Goal: Find specific page/section: Find specific page/section

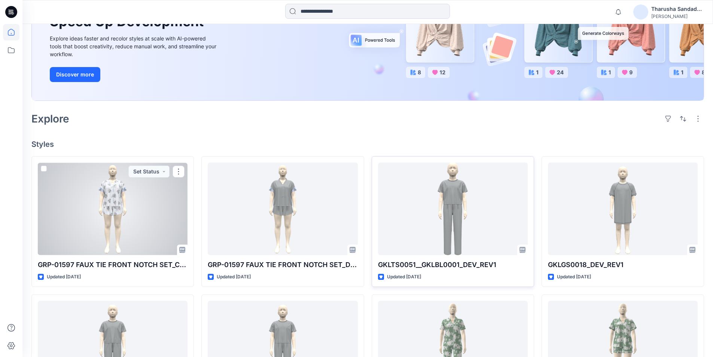
scroll to position [112, 0]
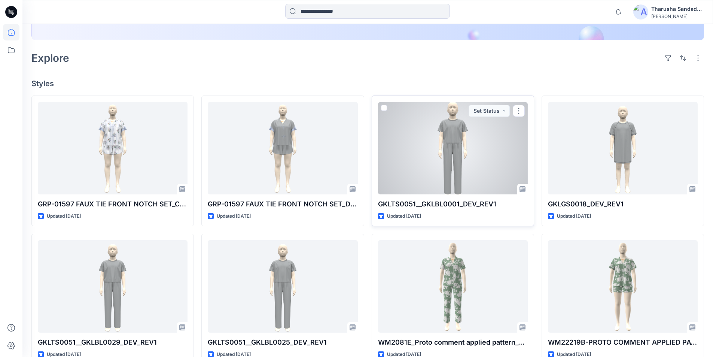
scroll to position [187, 0]
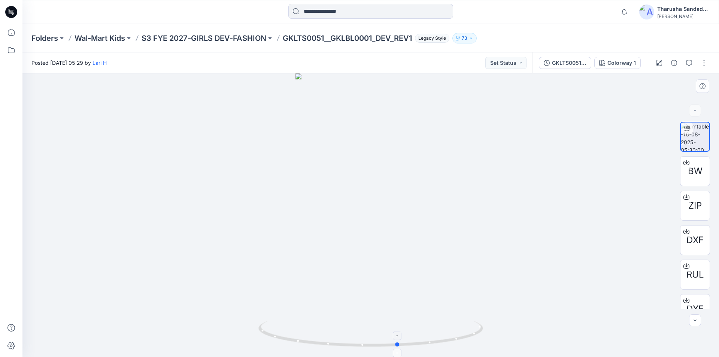
drag, startPoint x: 389, startPoint y: 347, endPoint x: 450, endPoint y: 345, distance: 60.7
click at [463, 346] on icon at bounding box center [371, 334] width 226 height 28
click at [9, 10] on icon at bounding box center [11, 12] width 12 height 12
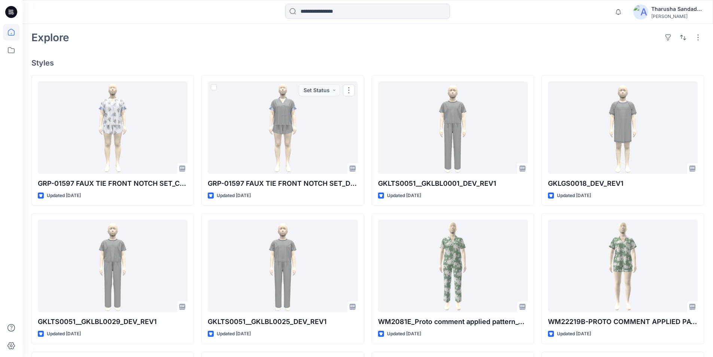
scroll to position [187, 0]
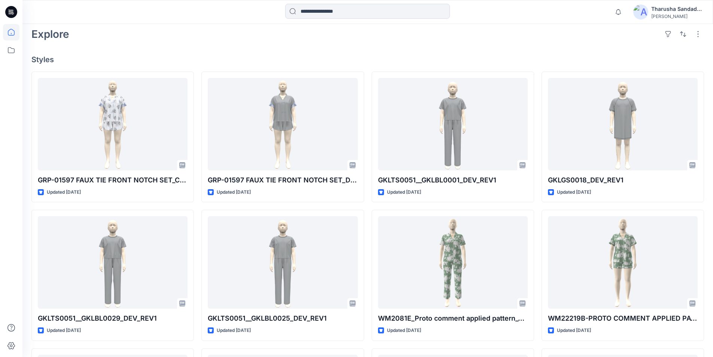
click at [159, 21] on div "Notifications Lari H shared GKLTS0051__GKLBL0025_DEV_REV1 in S3 FYE 2027-GIRLS …" at bounding box center [367, 12] width 691 height 24
click at [327, 12] on input at bounding box center [367, 11] width 165 height 15
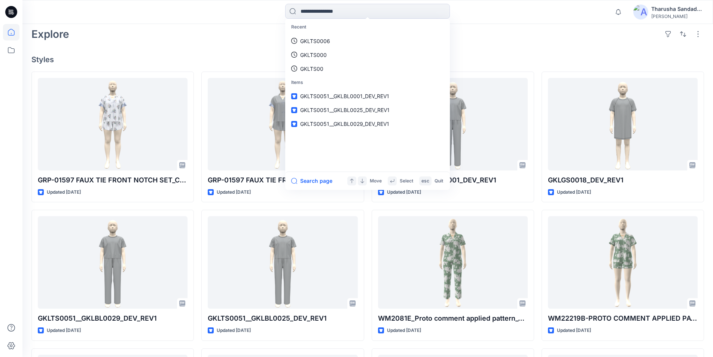
click at [258, 22] on div "Recent GKLTS0006 GKLTS000 GKLTS00 Items GKLTS0051__GKLBL0001_DEV_REV1 GKLTS0051…" at bounding box center [367, 12] width 691 height 24
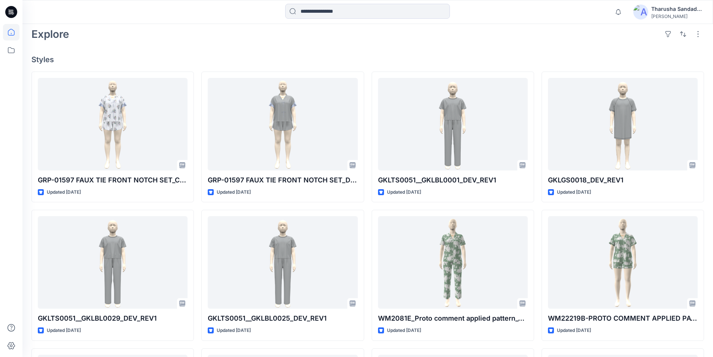
click at [301, 58] on h4 "Styles" at bounding box center [367, 59] width 673 height 9
click at [544, 52] on div "Welcome back, Tharusha New New Unleash Creativity, Speed Up Development Explore…" at bounding box center [367, 176] width 691 height 678
drag, startPoint x: 198, startPoint y: 46, endPoint x: 91, endPoint y: 33, distance: 107.4
click at [198, 46] on div "Welcome back, Tharusha New New Unleash Creativity, Speed Up Development Explore…" at bounding box center [367, 176] width 691 height 678
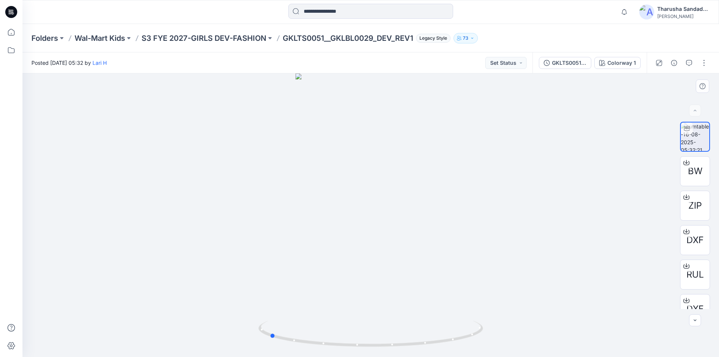
drag, startPoint x: 456, startPoint y: 334, endPoint x: 347, endPoint y: 282, distance: 121.1
click at [353, 333] on icon at bounding box center [371, 334] width 226 height 28
drag, startPoint x: 356, startPoint y: 340, endPoint x: 459, endPoint y: 330, distance: 103.1
click at [459, 330] on icon at bounding box center [371, 334] width 226 height 28
click at [234, 13] on div at bounding box center [371, 12] width 348 height 16
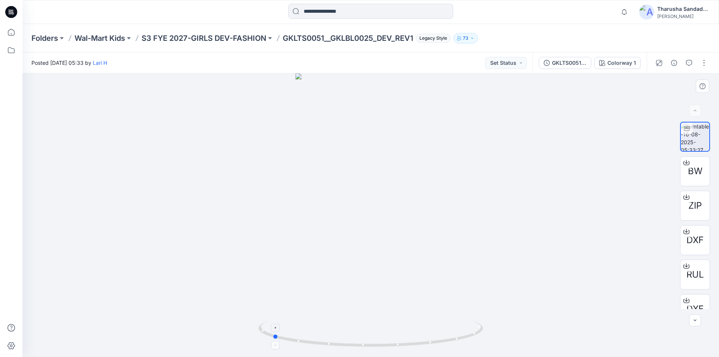
drag, startPoint x: 454, startPoint y: 341, endPoint x: 356, endPoint y: 338, distance: 98.5
click at [356, 338] on icon at bounding box center [371, 334] width 226 height 28
drag, startPoint x: 379, startPoint y: 346, endPoint x: 470, endPoint y: 340, distance: 91.6
click at [470, 340] on icon at bounding box center [371, 334] width 226 height 28
drag, startPoint x: 450, startPoint y: 341, endPoint x: 358, endPoint y: 335, distance: 91.9
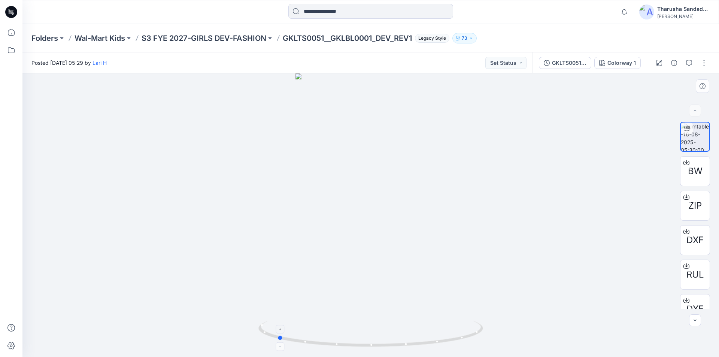
click at [358, 335] on icon at bounding box center [371, 334] width 226 height 28
drag, startPoint x: 383, startPoint y: 346, endPoint x: 164, endPoint y: 194, distance: 265.8
click at [464, 344] on icon at bounding box center [371, 334] width 226 height 28
drag, startPoint x: 440, startPoint y: 344, endPoint x: 352, endPoint y: 342, distance: 88.8
click at [352, 342] on icon at bounding box center [371, 334] width 226 height 28
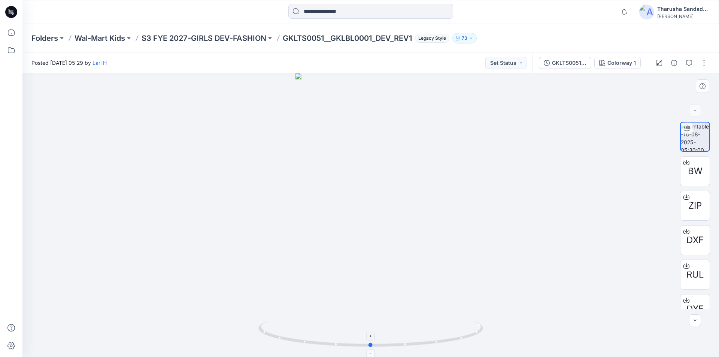
drag, startPoint x: 376, startPoint y: 345, endPoint x: 475, endPoint y: 341, distance: 99.7
click at [475, 341] on icon at bounding box center [371, 334] width 226 height 28
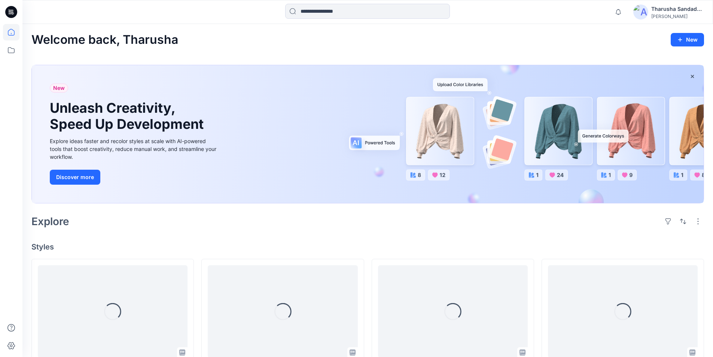
drag, startPoint x: 613, startPoint y: 21, endPoint x: 606, endPoint y: 22, distance: 6.7
click at [613, 21] on div "Notifications Lari H shared GKLTS0051__GKLBL0025_DEV_REV1 in S3 FYE 2027-GIRLS …" at bounding box center [367, 12] width 691 height 24
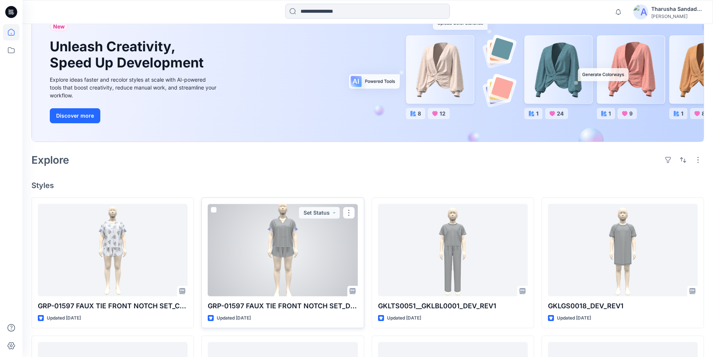
scroll to position [75, 0]
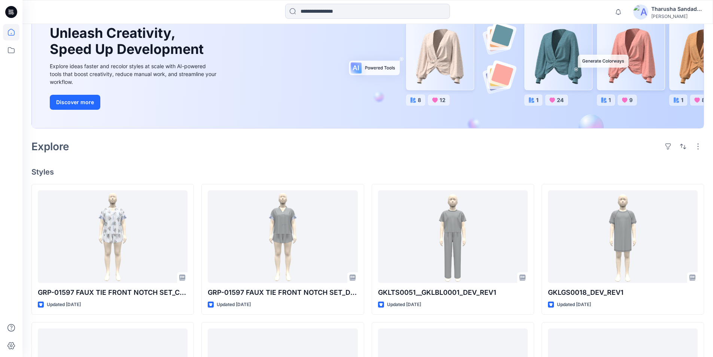
click at [299, 166] on div "Welcome back, Tharusha New New Unleash Creativity, Speed Up Development Explore…" at bounding box center [367, 288] width 691 height 678
click at [297, 165] on div "Welcome back, Tharusha New New Unleash Creativity, Speed Up Development Explore…" at bounding box center [367, 288] width 691 height 678
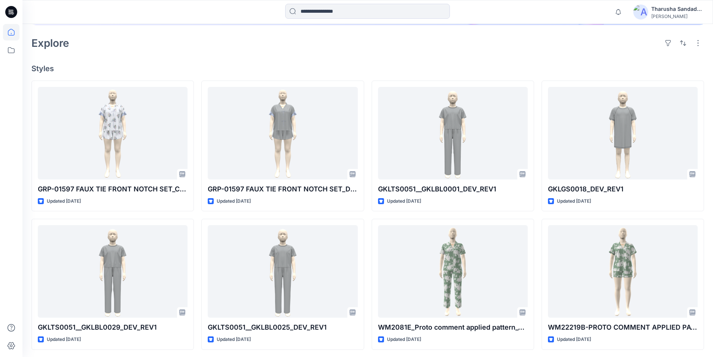
scroll to position [176, 0]
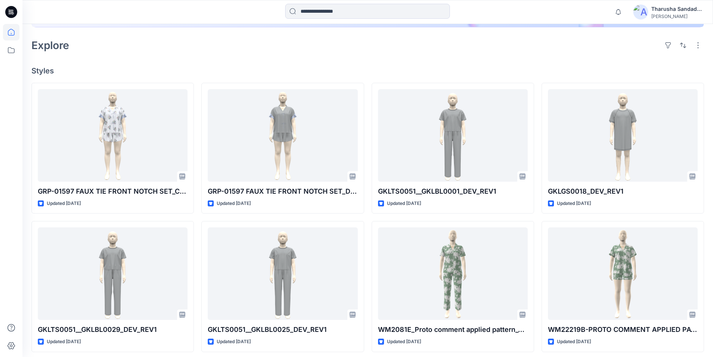
click at [50, 10] on div at bounding box center [108, 12] width 173 height 16
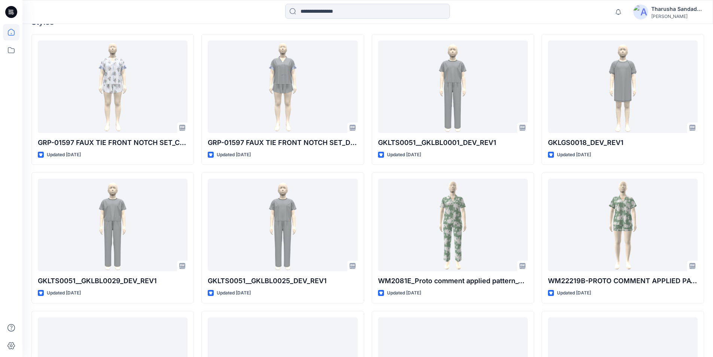
scroll to position [262, 0]
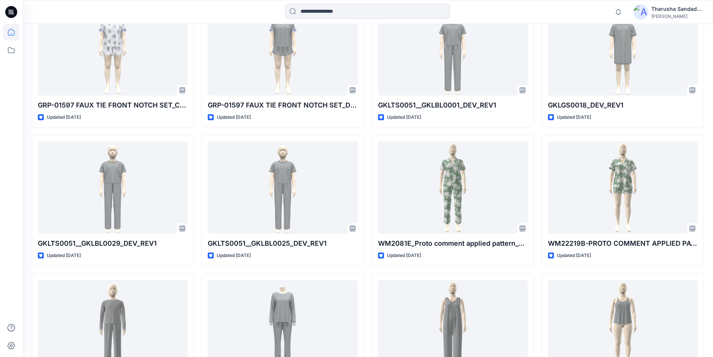
click at [34, 16] on div at bounding box center [108, 12] width 173 height 16
drag, startPoint x: 34, startPoint y: 16, endPoint x: 32, endPoint y: 8, distance: 7.8
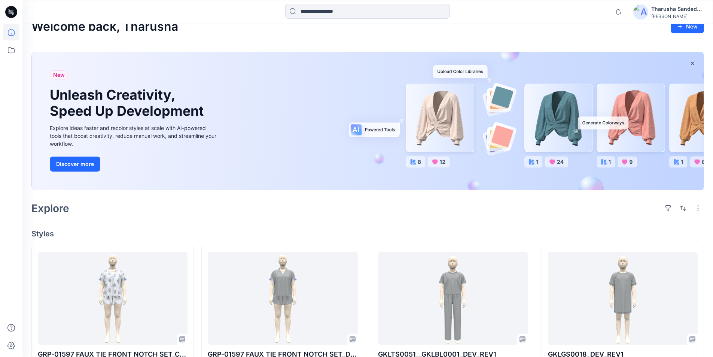
scroll to position [0, 0]
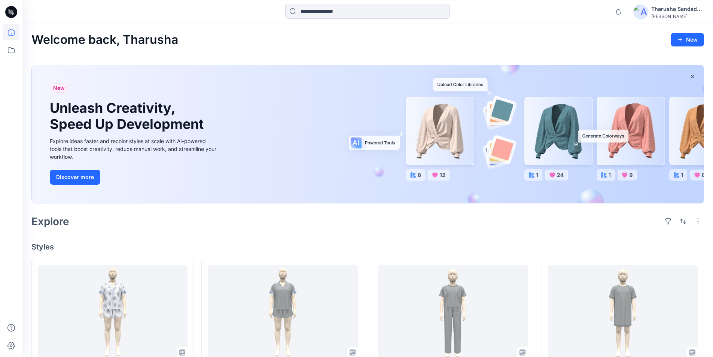
drag, startPoint x: 377, startPoint y: 27, endPoint x: 322, endPoint y: 49, distance: 59.6
click at [373, 30] on div "Welcome back, Tharusha New New Unleash Creativity, Speed Up Development Explore…" at bounding box center [367, 363] width 691 height 678
click at [562, 231] on div "Welcome back, Tharusha New New Unleash Creativity, Speed Up Development Explore…" at bounding box center [367, 363] width 691 height 678
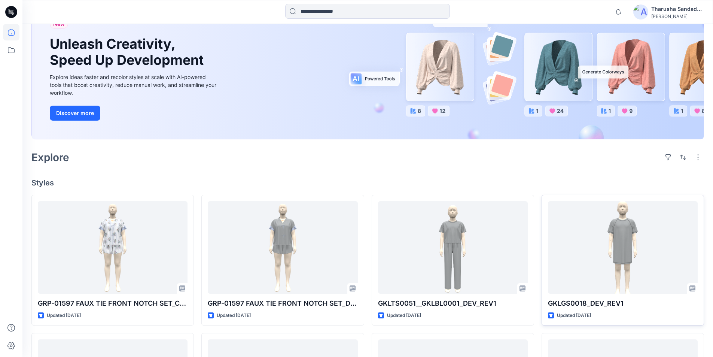
scroll to position [37, 0]
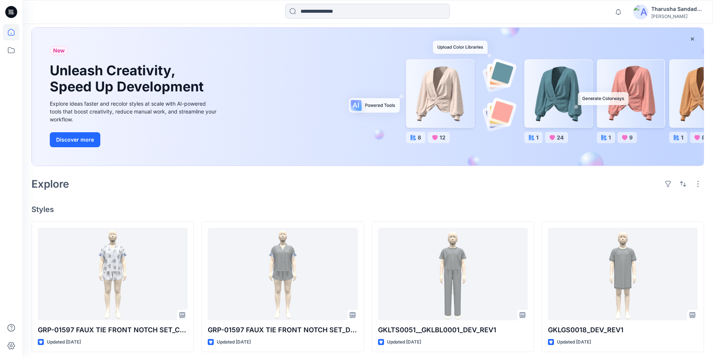
click at [265, 213] on h4 "Styles" at bounding box center [367, 209] width 673 height 9
click at [12, 15] on icon at bounding box center [11, 12] width 12 height 12
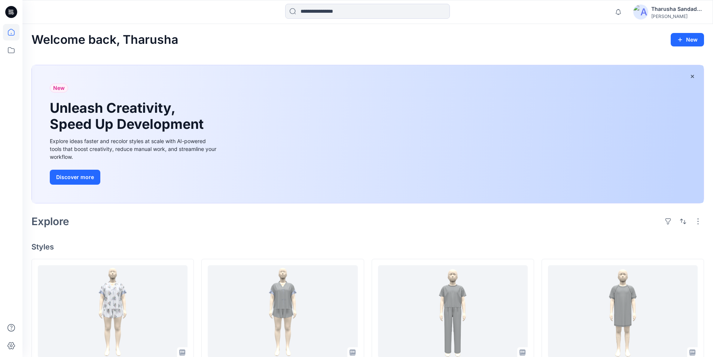
click at [589, 27] on div "Welcome back, Tharusha New New Unleash Creativity, Speed Up Development Explore…" at bounding box center [367, 363] width 691 height 678
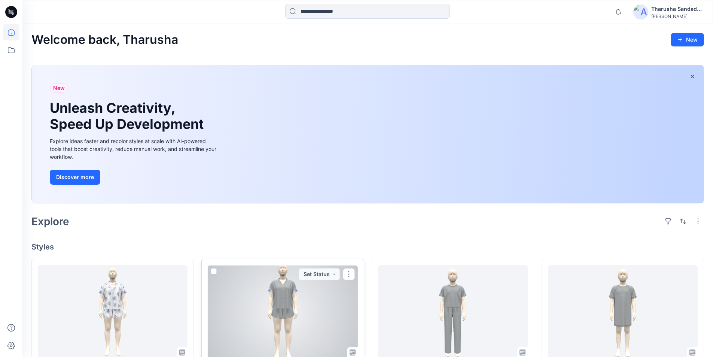
click at [214, 270] on span at bounding box center [214, 271] width 6 height 6
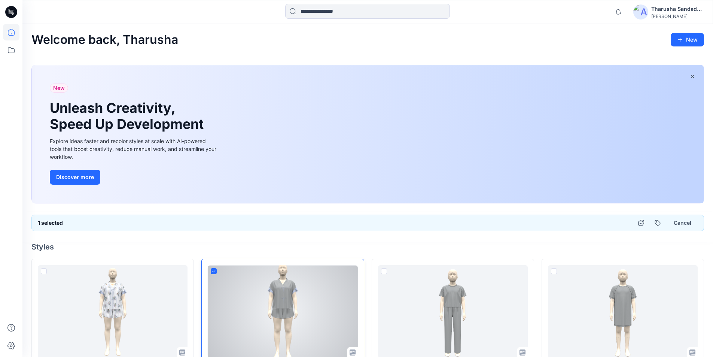
click at [214, 272] on icon at bounding box center [213, 271] width 3 height 3
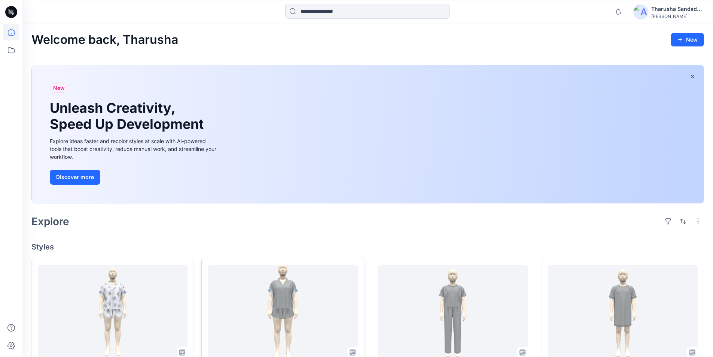
click at [216, 255] on div "Welcome back, Tharusha New New Unleash Creativity, Speed Up Development Explore…" at bounding box center [367, 363] width 691 height 678
click at [96, 217] on div "Explore" at bounding box center [367, 221] width 673 height 18
click at [134, 19] on div at bounding box center [108, 12] width 173 height 16
click at [69, 24] on div "Welcome back, Tharusha New New Unleash Creativity, Speed Up Development Explore…" at bounding box center [367, 363] width 691 height 678
click at [454, 55] on div "Welcome back, Tharusha New New Unleash Creativity, Speed Up Development Explore…" at bounding box center [367, 363] width 691 height 678
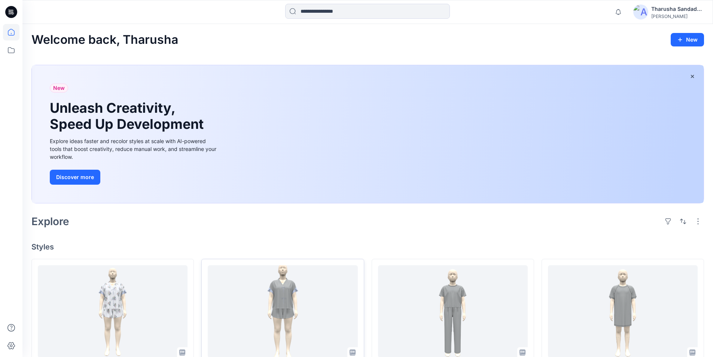
click at [562, 232] on div "Welcome back, Tharusha New New Unleash Creativity, Speed Up Development Explore…" at bounding box center [367, 363] width 691 height 678
click at [534, 39] on div "Welcome back, Tharusha New" at bounding box center [367, 40] width 673 height 14
click at [418, 240] on div "Welcome back, Tharusha New New Unleash Creativity, Speed Up Development Explore…" at bounding box center [367, 363] width 691 height 678
